Goal: Task Accomplishment & Management: Use online tool/utility

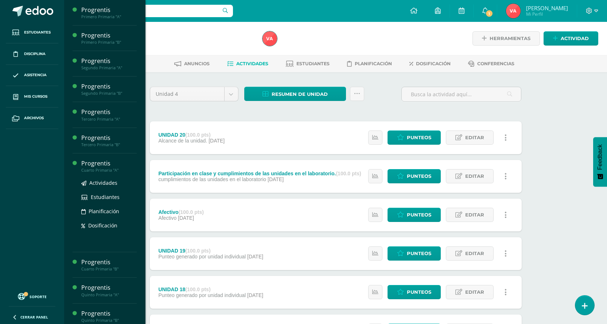
click at [104, 166] on div "Progrentis" at bounding box center [108, 163] width 55 height 8
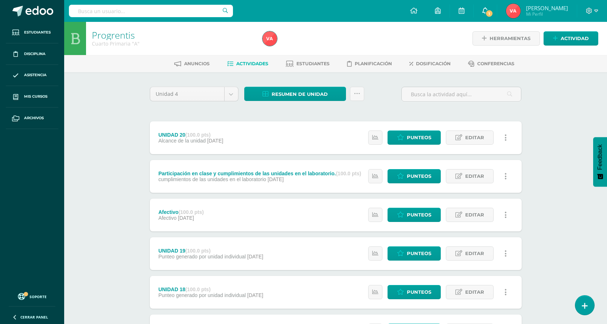
click at [493, 11] on span "1" at bounding box center [489, 13] width 8 height 8
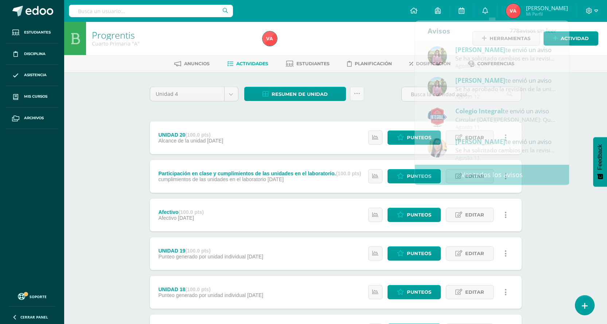
click at [347, 41] on div at bounding box center [345, 38] width 173 height 33
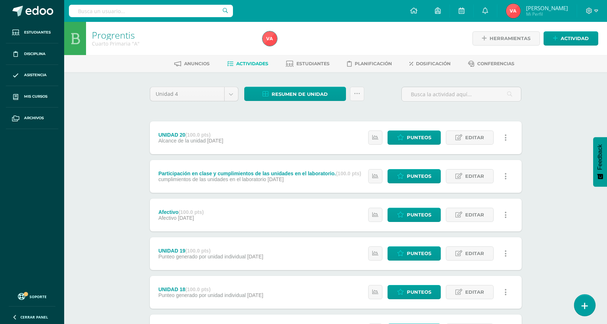
click at [583, 309] on icon at bounding box center [584, 306] width 7 height 8
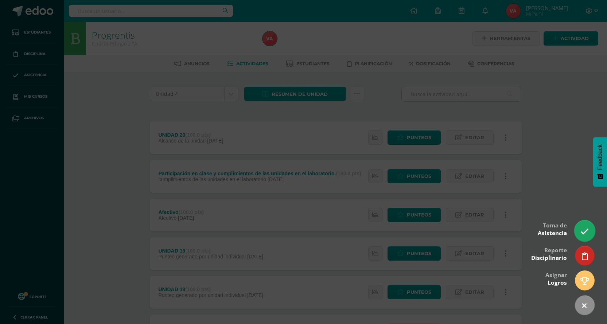
click at [578, 232] on link at bounding box center [584, 230] width 21 height 21
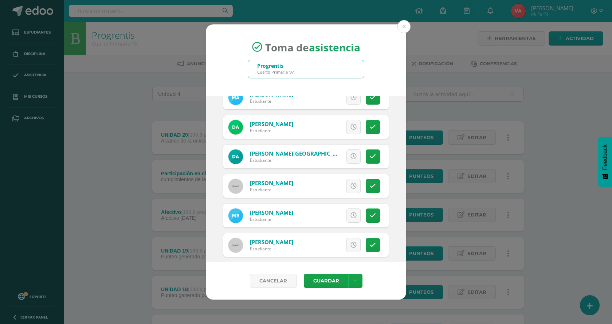
scroll to position [73, 0]
click at [370, 186] on icon at bounding box center [373, 186] width 6 height 6
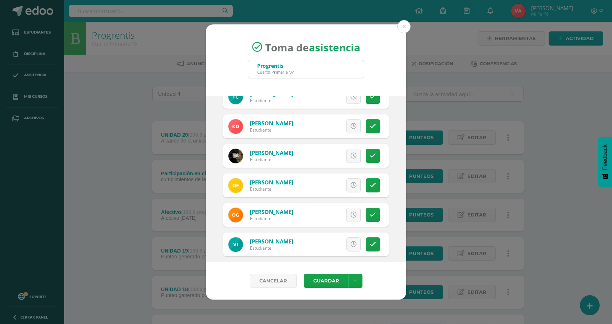
scroll to position [291, 0]
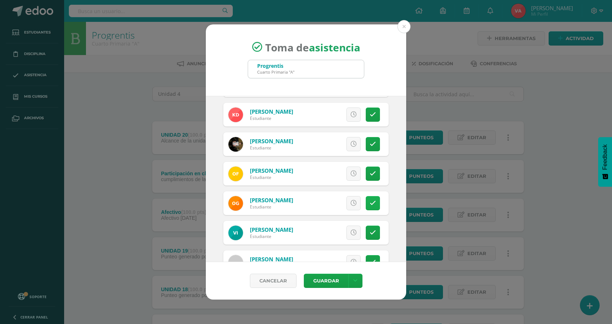
click at [371, 198] on link at bounding box center [373, 203] width 14 height 14
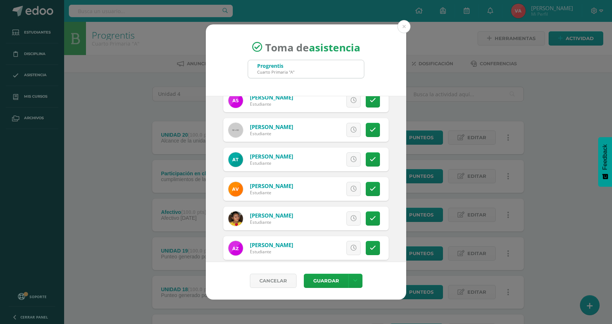
scroll to position [758, 0]
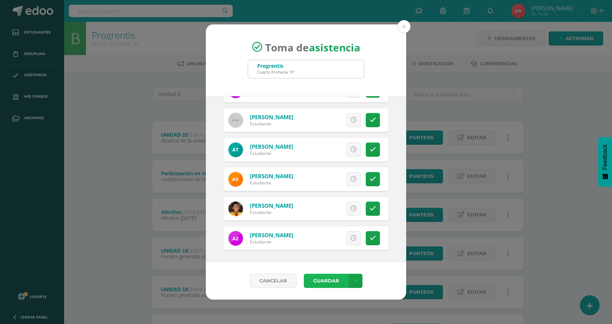
click at [333, 280] on button "Guardar" at bounding box center [326, 281] width 44 height 14
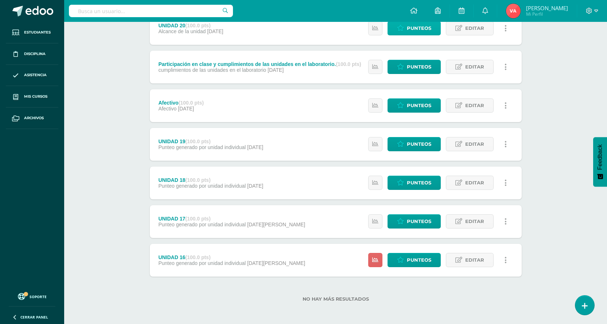
scroll to position [110, 0]
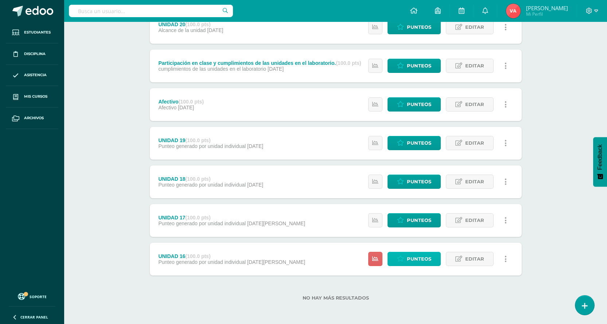
click at [423, 261] on span "Punteos" at bounding box center [419, 258] width 24 height 13
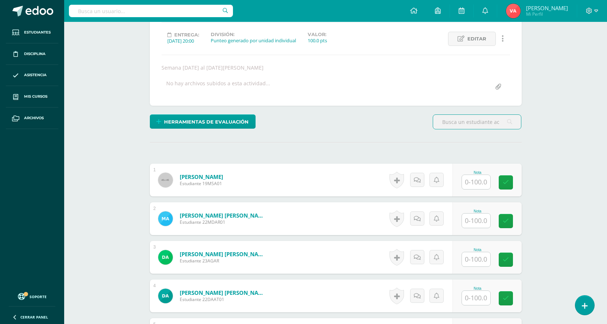
scroll to position [110, 0]
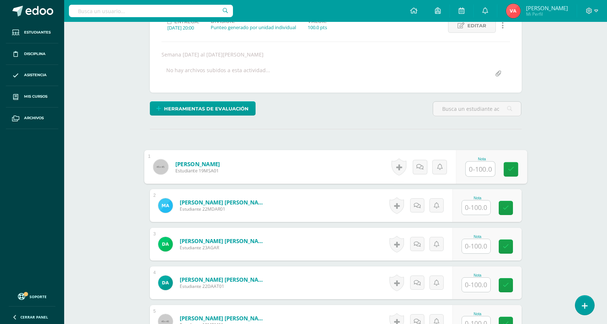
click at [474, 172] on input "text" at bounding box center [479, 169] width 29 height 15
click at [511, 172] on icon at bounding box center [510, 169] width 7 height 6
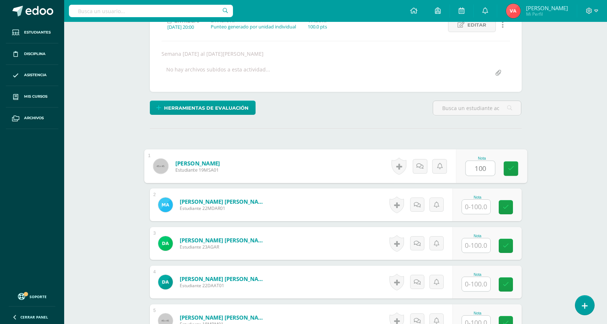
type input "100"
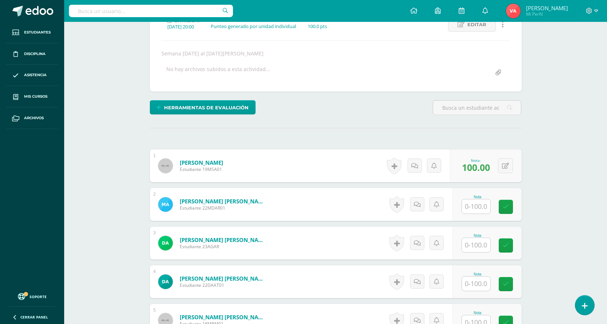
click at [474, 213] on input "text" at bounding box center [476, 206] width 28 height 14
type input "100"
click at [511, 212] on link at bounding box center [510, 207] width 15 height 15
click at [472, 252] on input "text" at bounding box center [476, 245] width 28 height 14
type input "100"
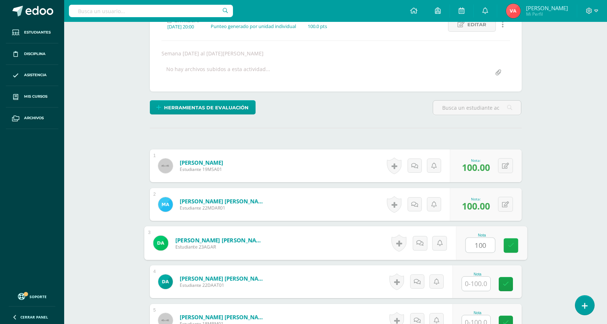
click at [509, 248] on icon at bounding box center [510, 245] width 7 height 6
